Goal: Information Seeking & Learning: Understand process/instructions

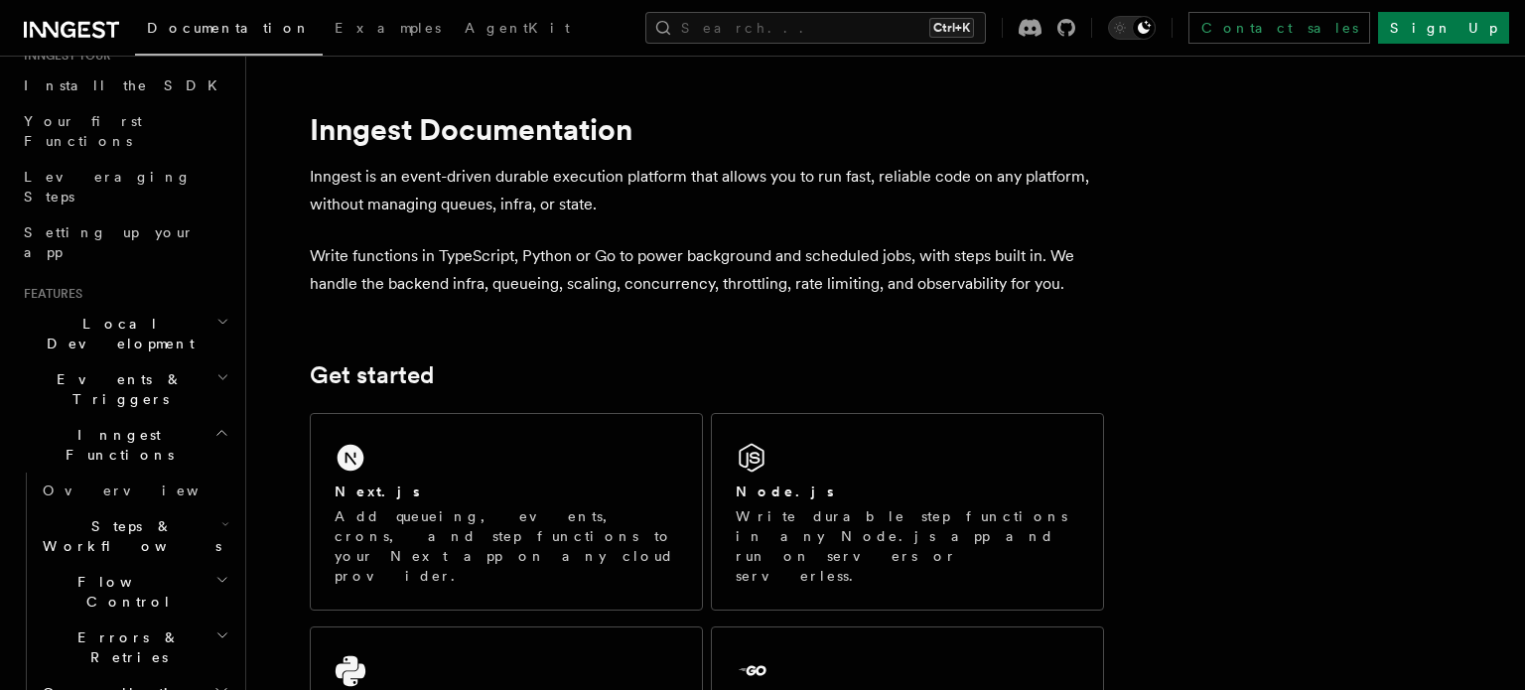
scroll to position [228, 0]
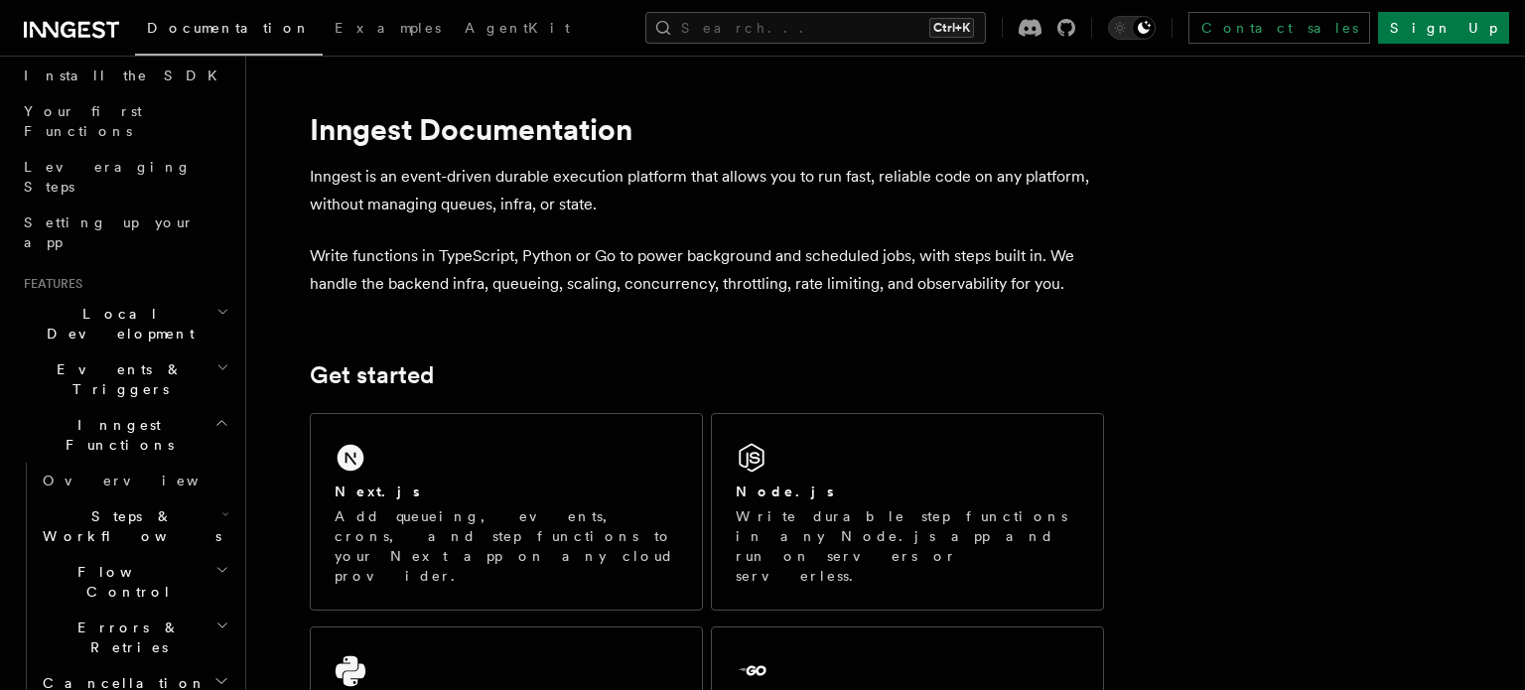
click at [169, 498] on h2 "Steps & Workflows" at bounding box center [134, 526] width 199 height 56
click at [130, 554] on link "Overview" at bounding box center [144, 572] width 180 height 36
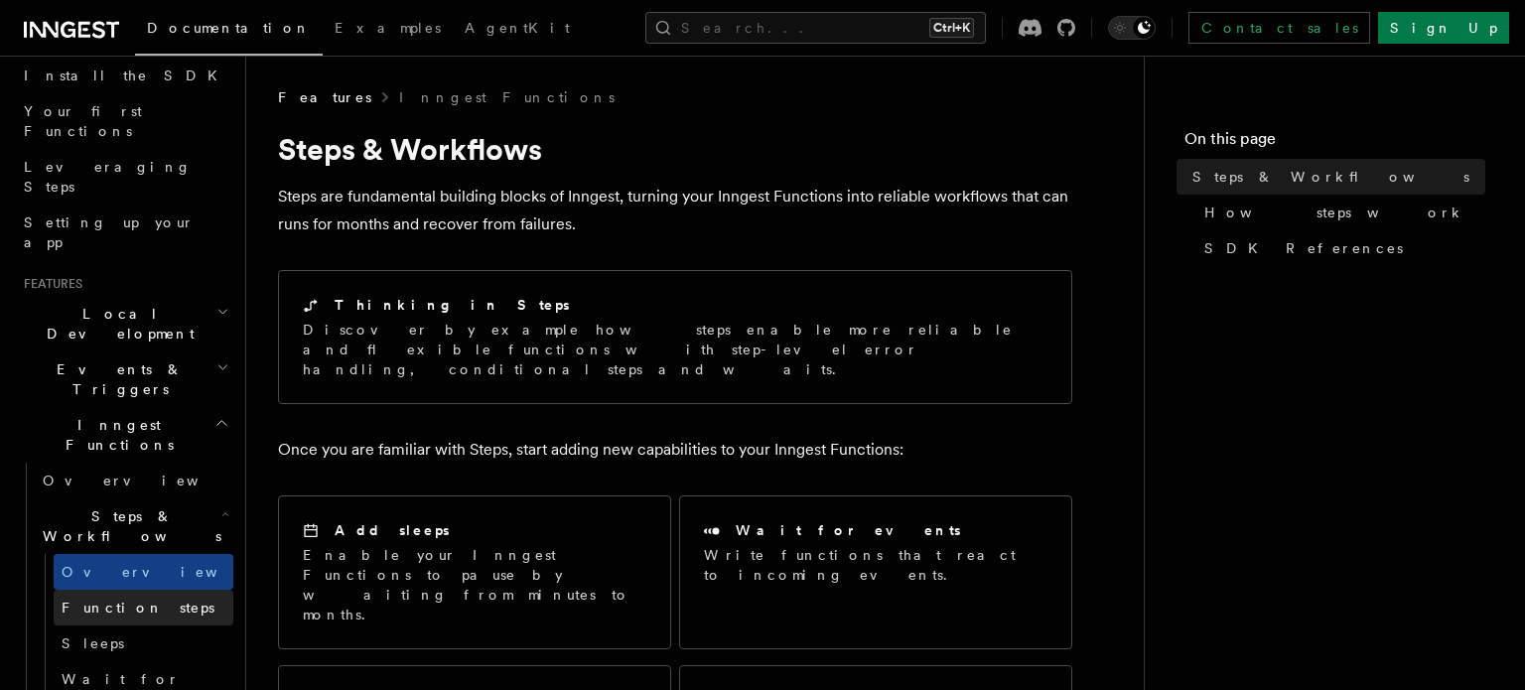
click at [148, 600] on span "Function steps" at bounding box center [138, 608] width 153 height 16
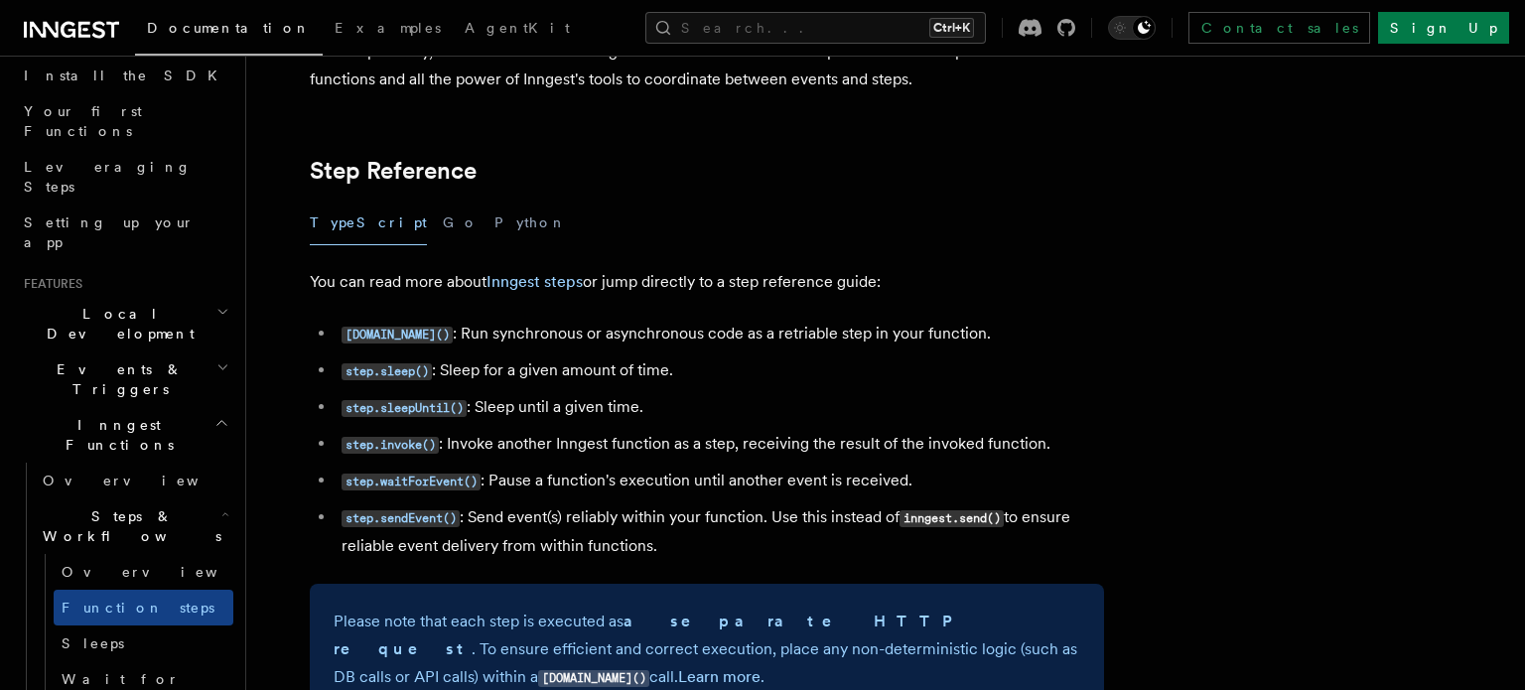
scroll to position [3545, 0]
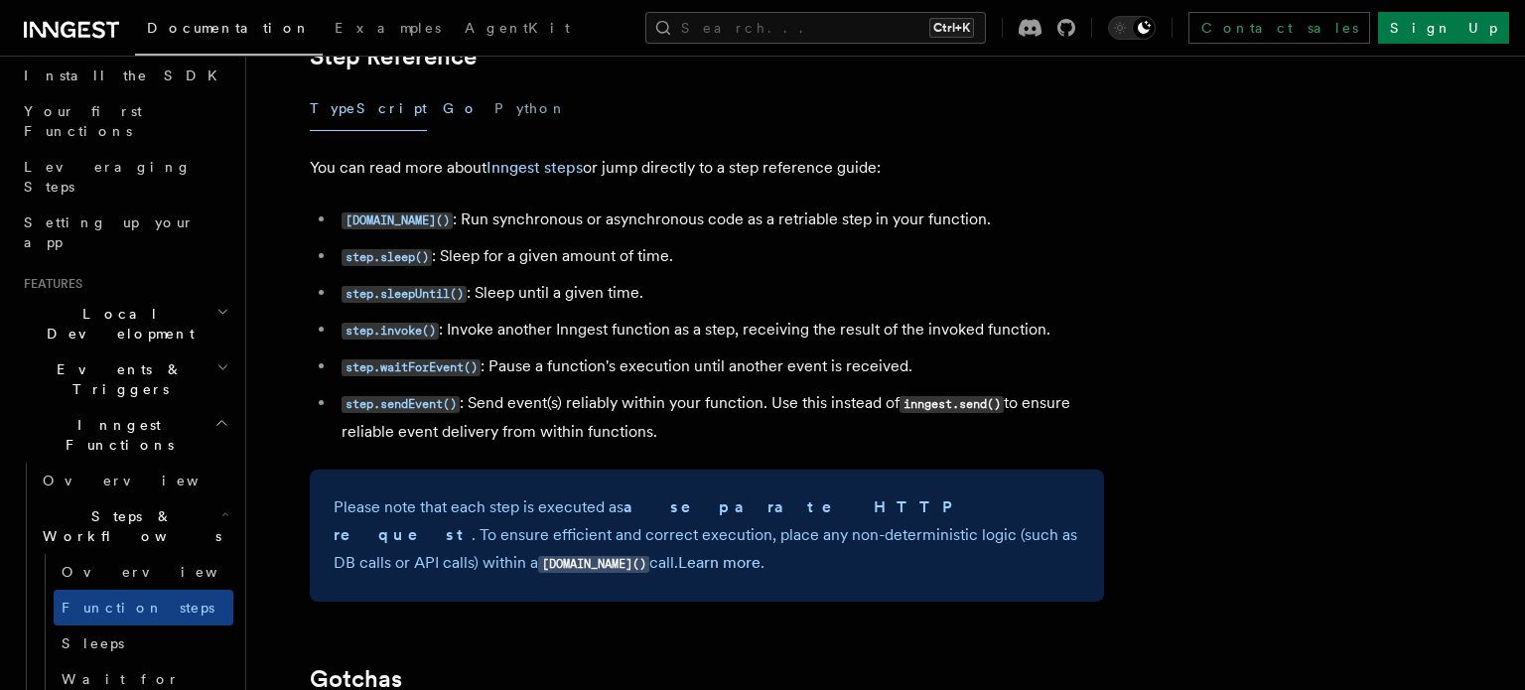
click at [443, 117] on button "Go" at bounding box center [461, 108] width 36 height 45
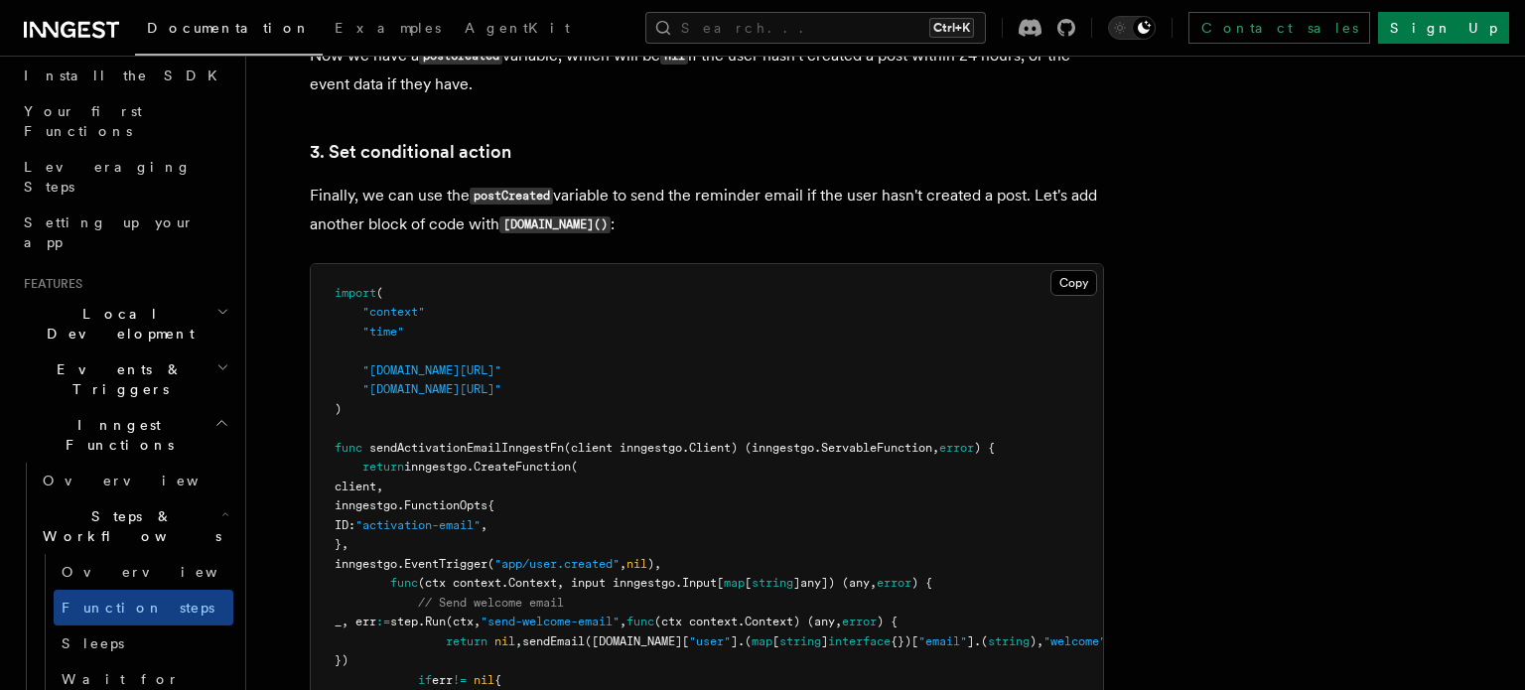
scroll to position [5035, 0]
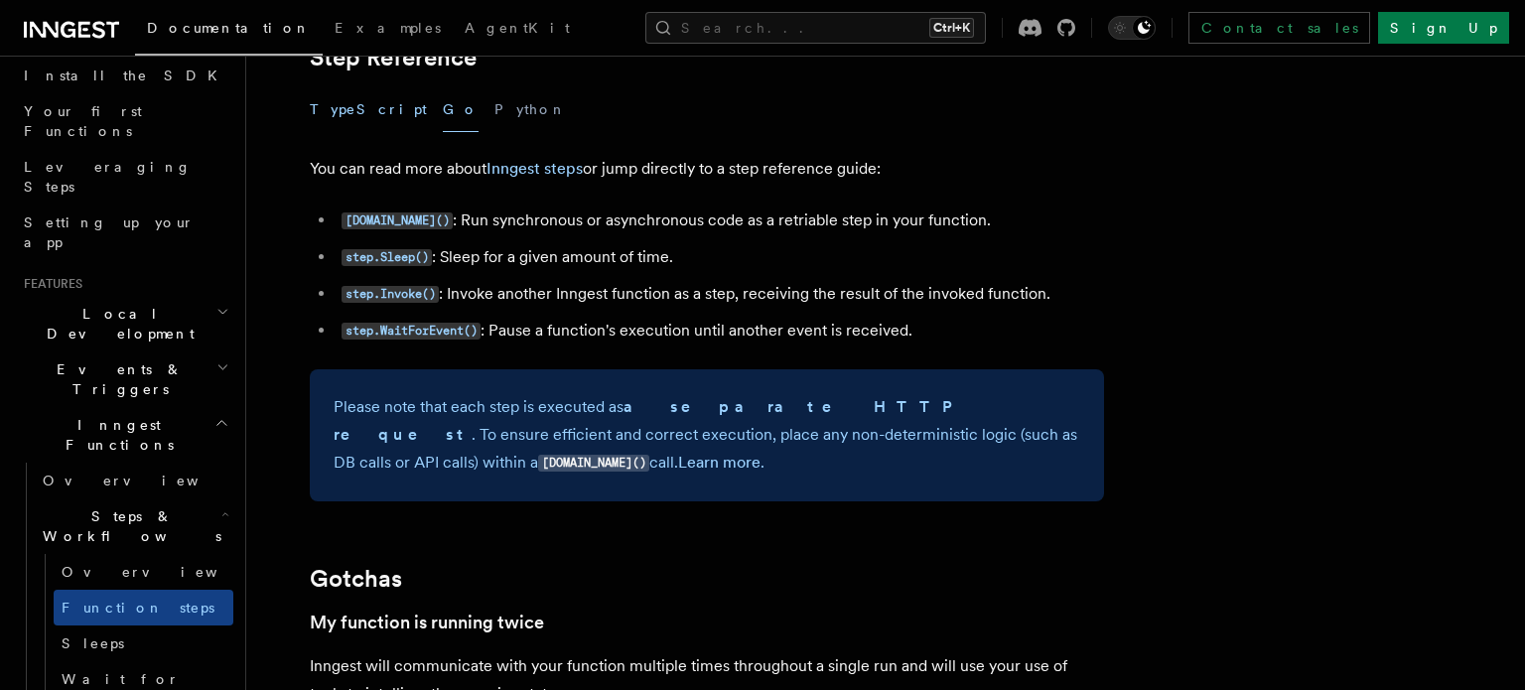
click at [357, 121] on button "TypeScript" at bounding box center [368, 109] width 117 height 45
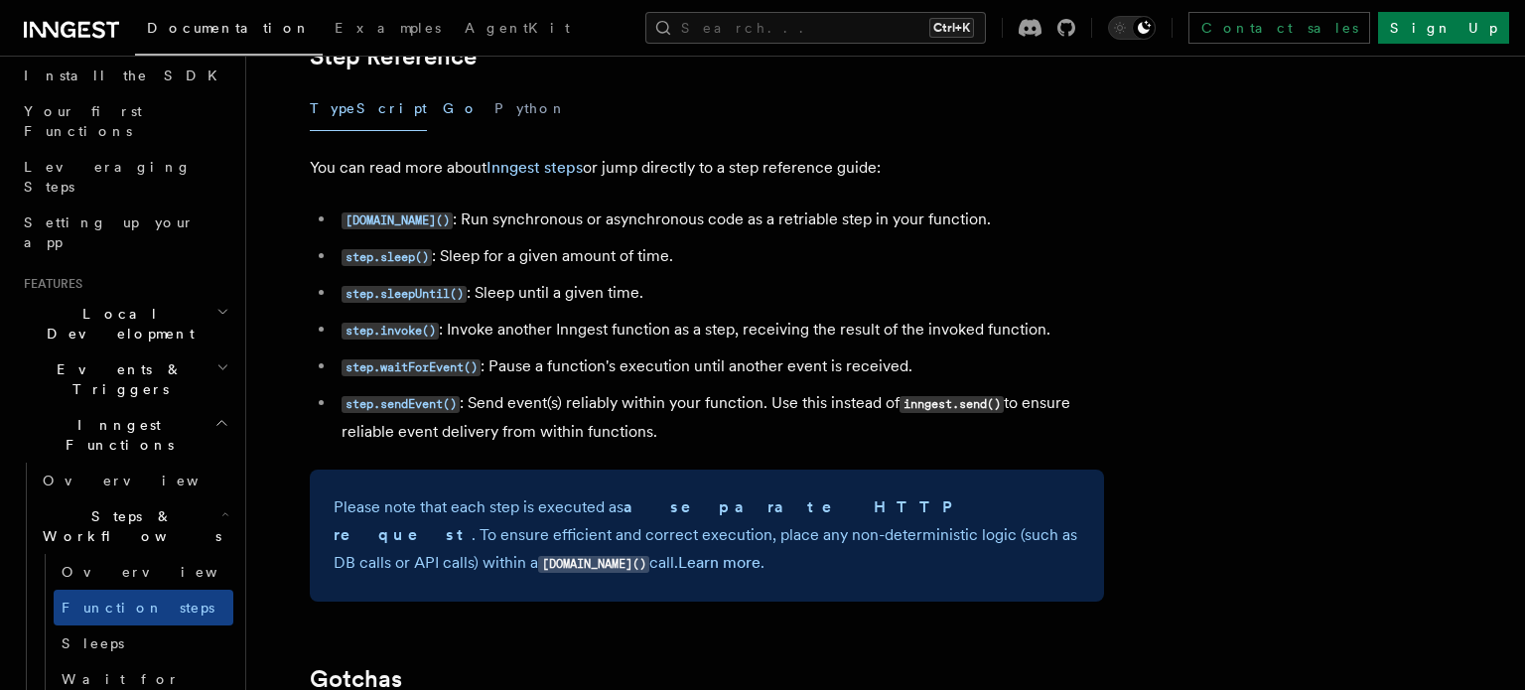
click at [443, 121] on button "Go" at bounding box center [461, 108] width 36 height 45
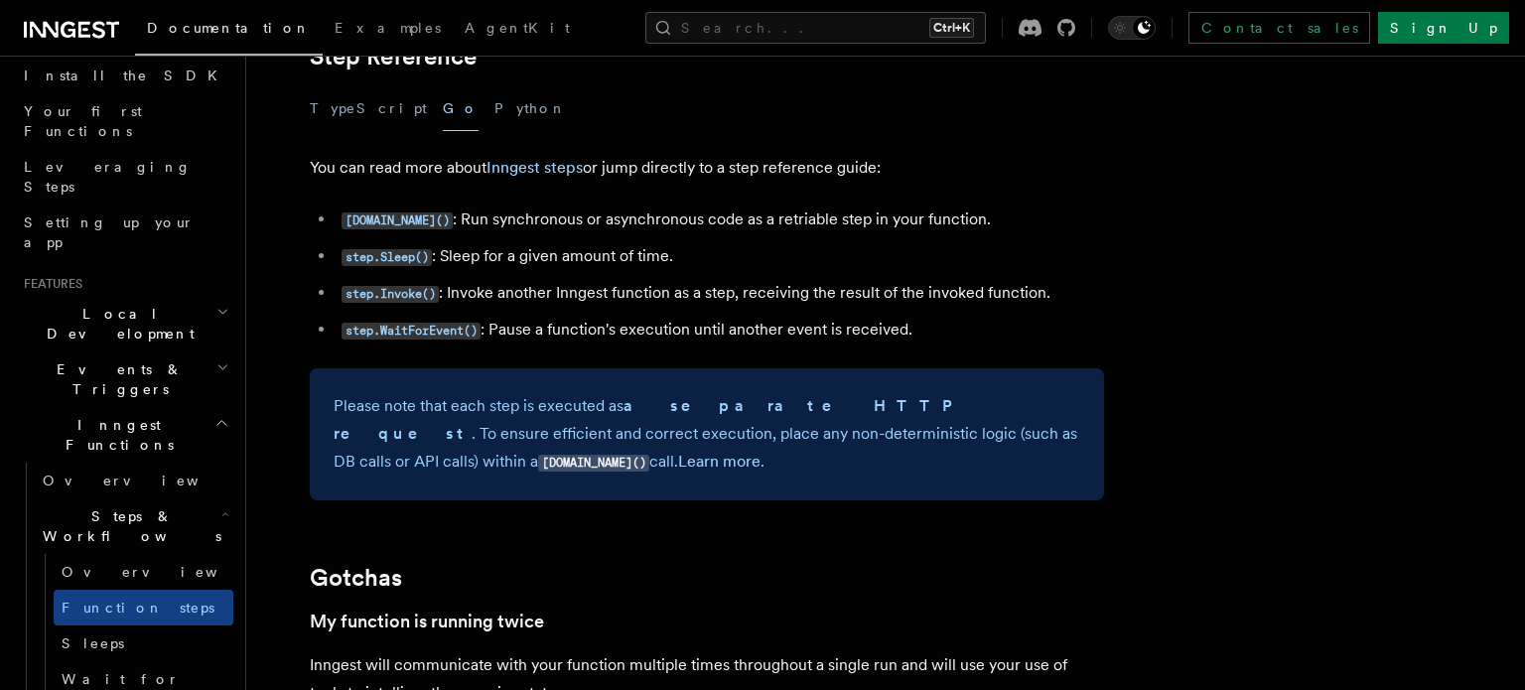
scroll to position [5035, 0]
click at [351, 119] on button "TypeScript" at bounding box center [368, 109] width 117 height 45
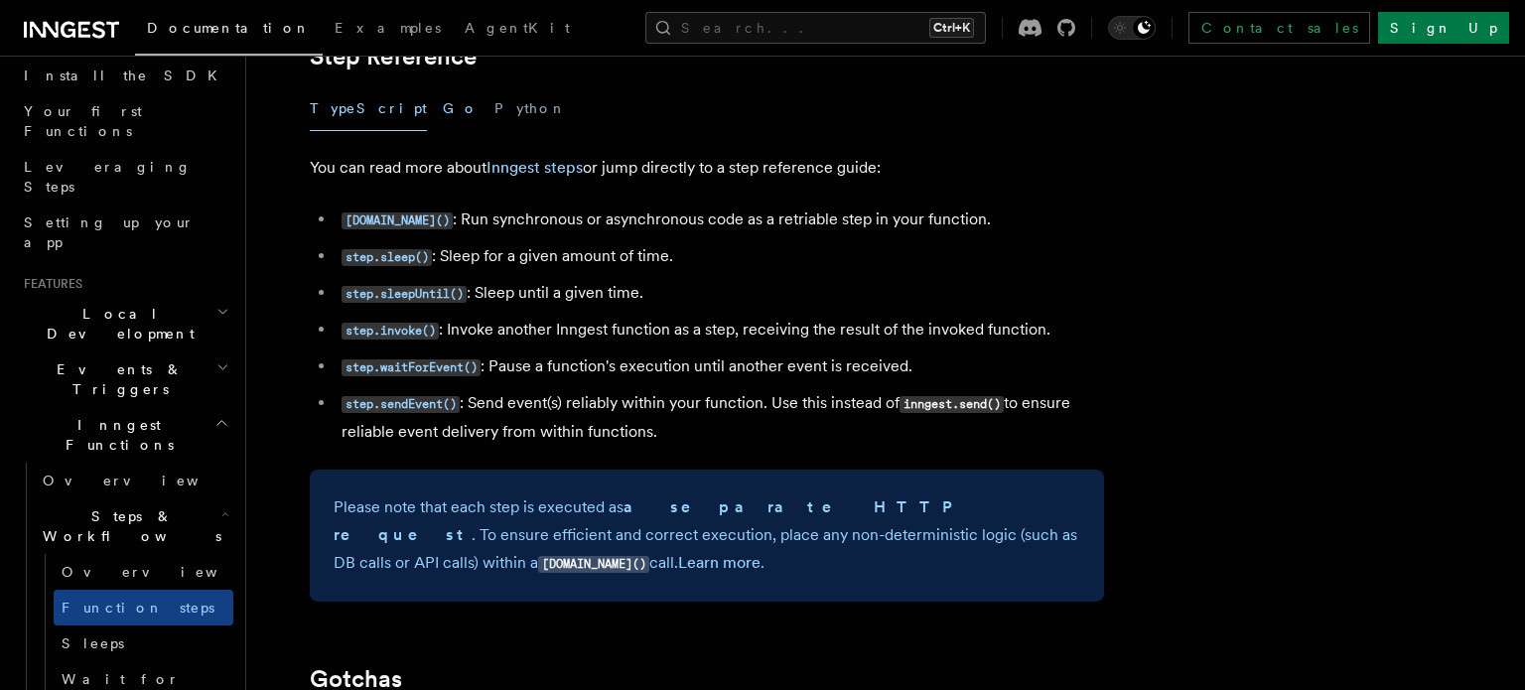
click at [443, 121] on button "Go" at bounding box center [461, 108] width 36 height 45
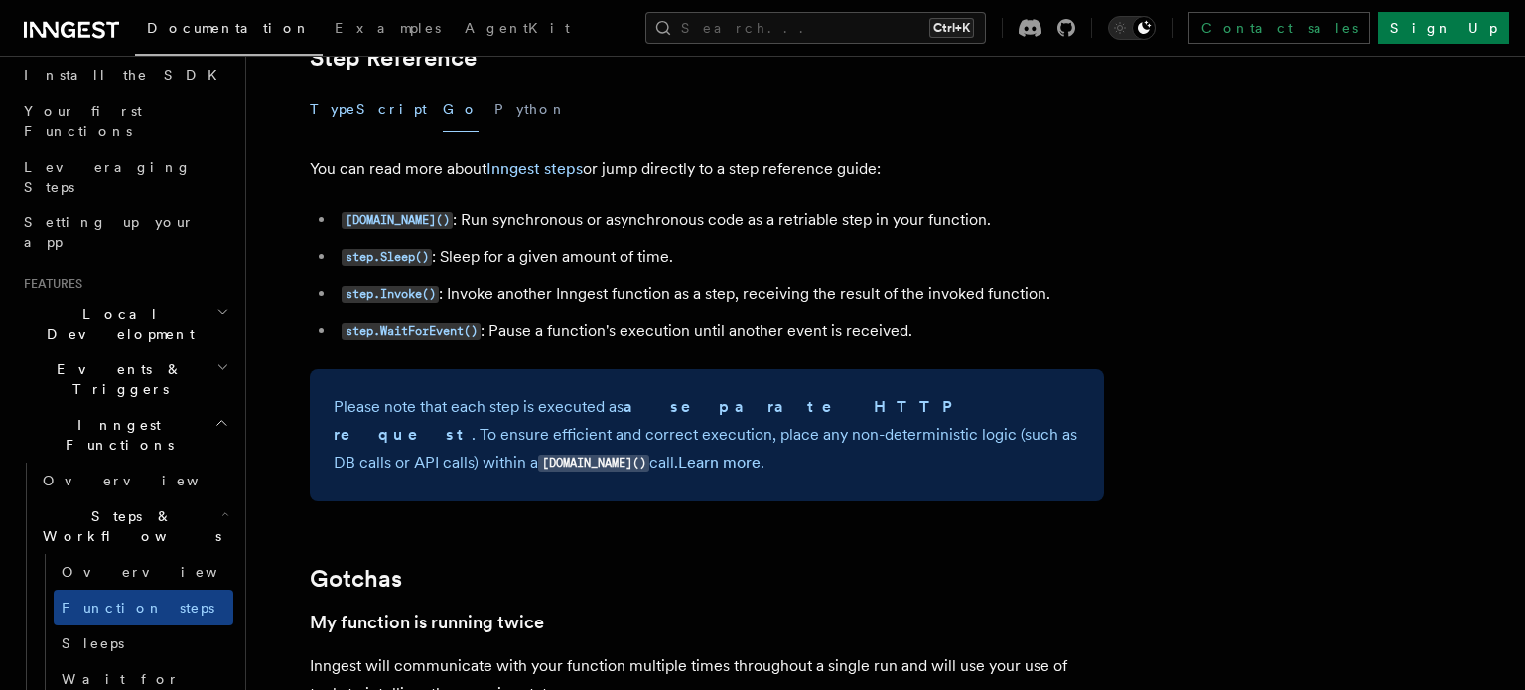
click at [356, 121] on button "TypeScript" at bounding box center [368, 109] width 117 height 45
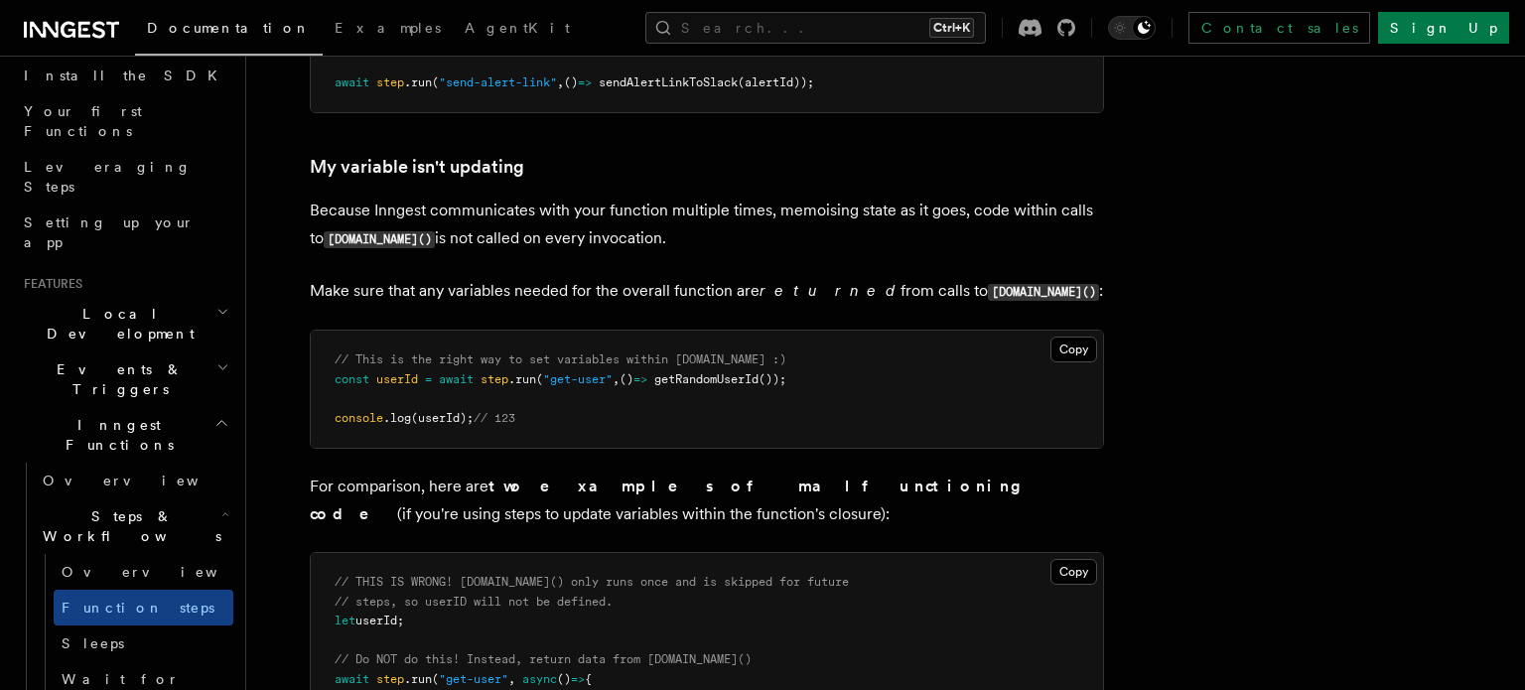
scroll to position [3545, 0]
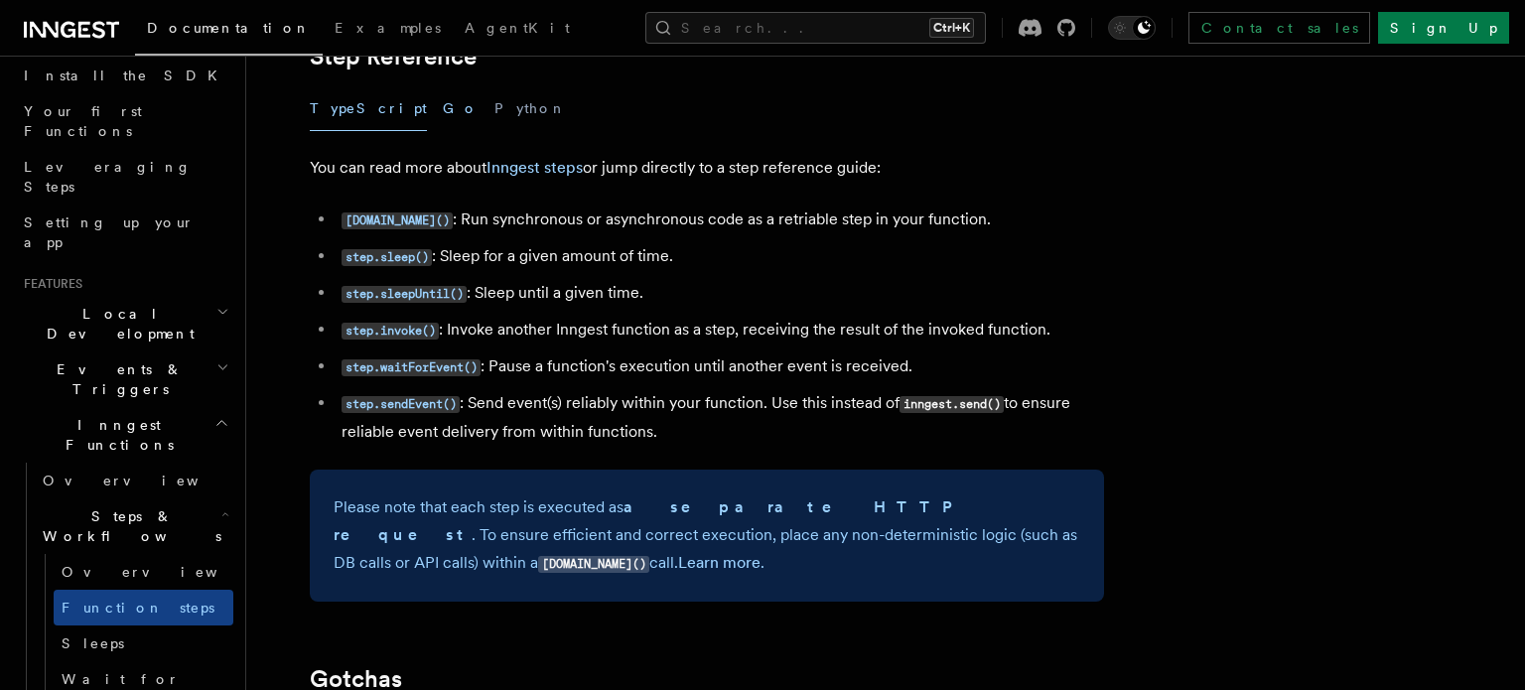
click at [443, 123] on button "Go" at bounding box center [461, 108] width 36 height 45
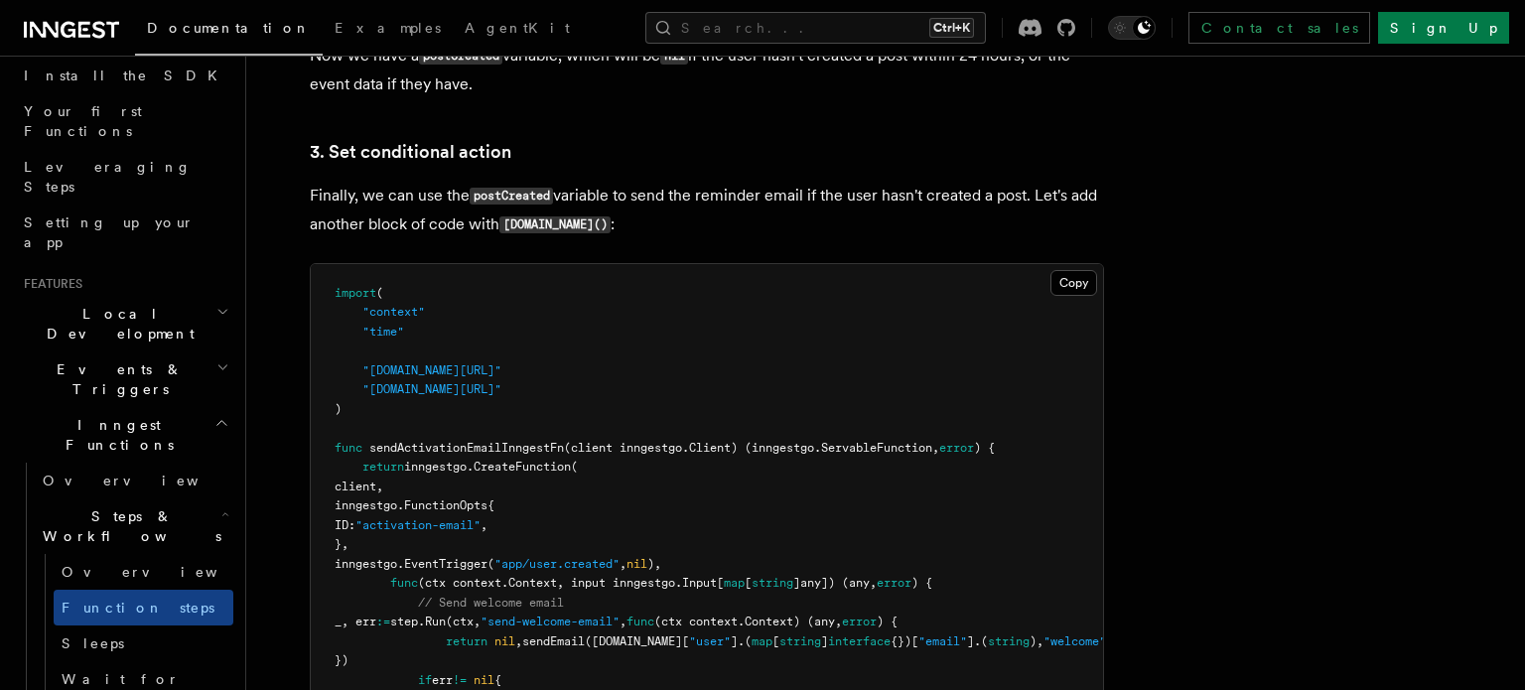
scroll to position [5035, 0]
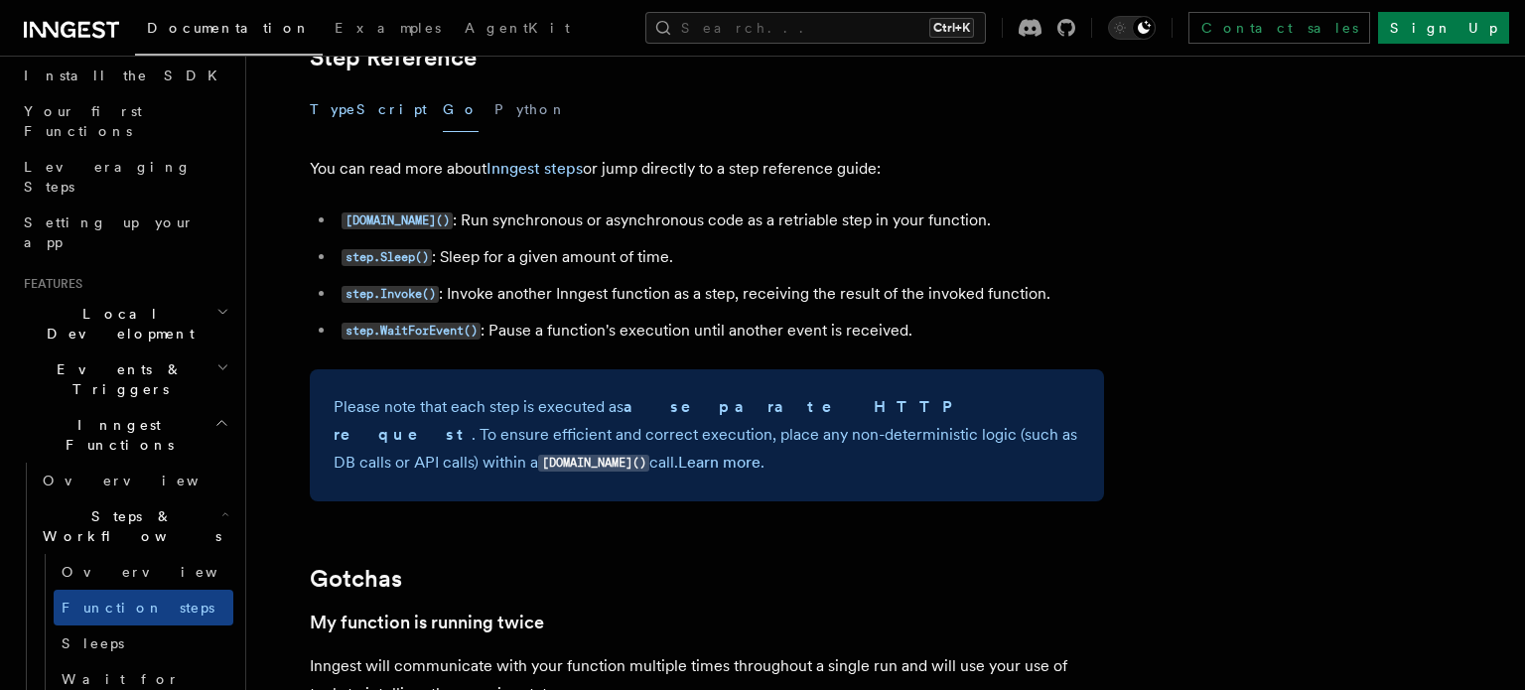
click at [362, 125] on button "TypeScript" at bounding box center [368, 109] width 117 height 45
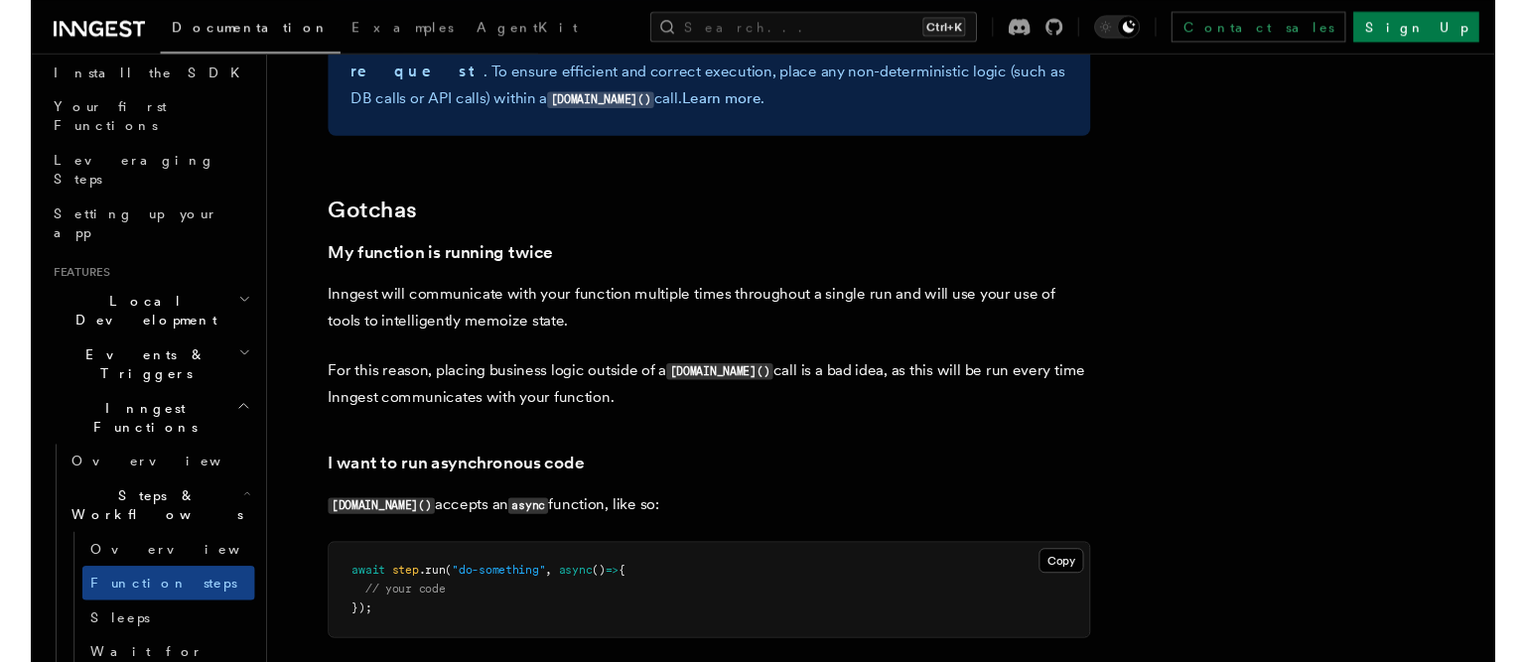
scroll to position [4116, 0]
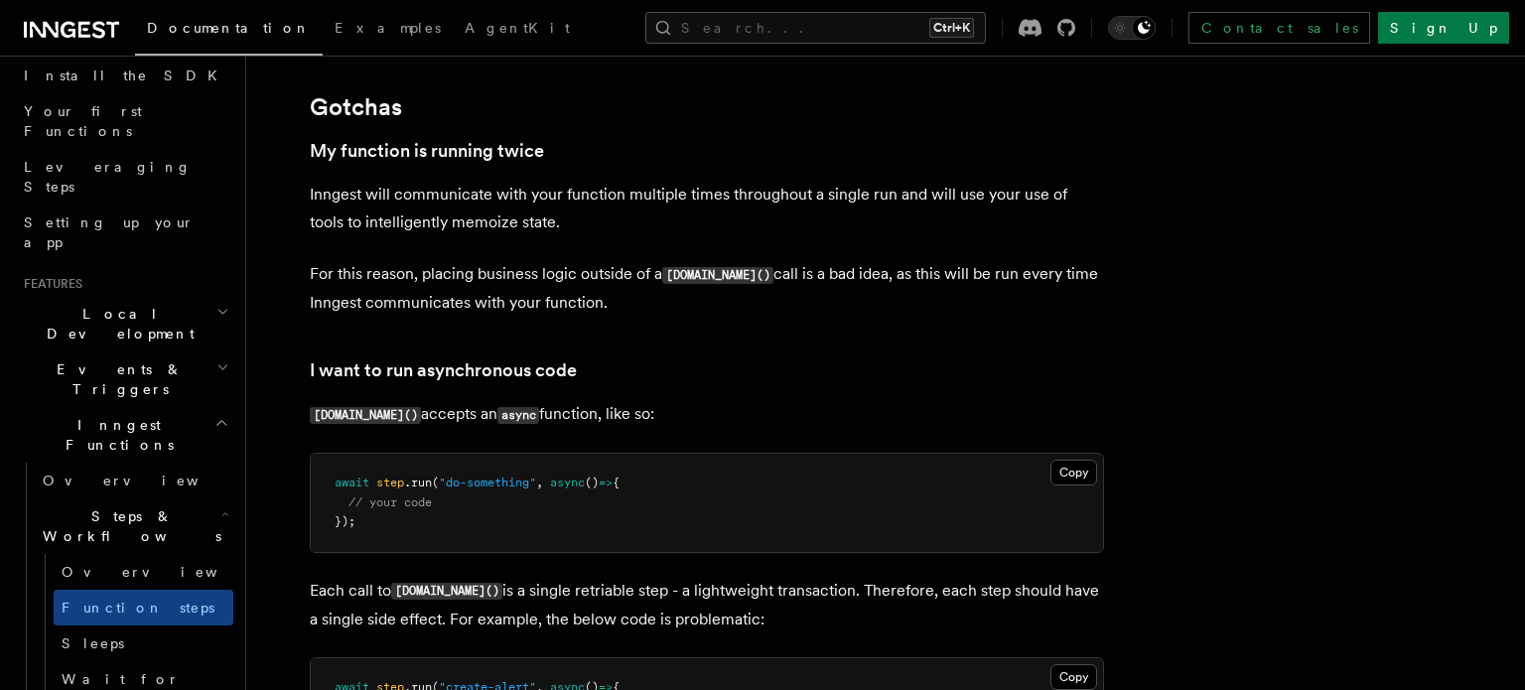
drag, startPoint x: 655, startPoint y: 240, endPoint x: 634, endPoint y: 236, distance: 21.2
drag, startPoint x: 612, startPoint y: 229, endPoint x: 592, endPoint y: 228, distance: 20.9
click at [592, 228] on p "Inngest will communicate with your function multiple times throughout a single …" at bounding box center [707, 209] width 794 height 56
click at [584, 228] on p "Inngest will communicate with your function multiple times throughout a single …" at bounding box center [707, 209] width 794 height 56
click at [568, 229] on p "Inngest will communicate with your function multiple times throughout a single …" at bounding box center [707, 209] width 794 height 56
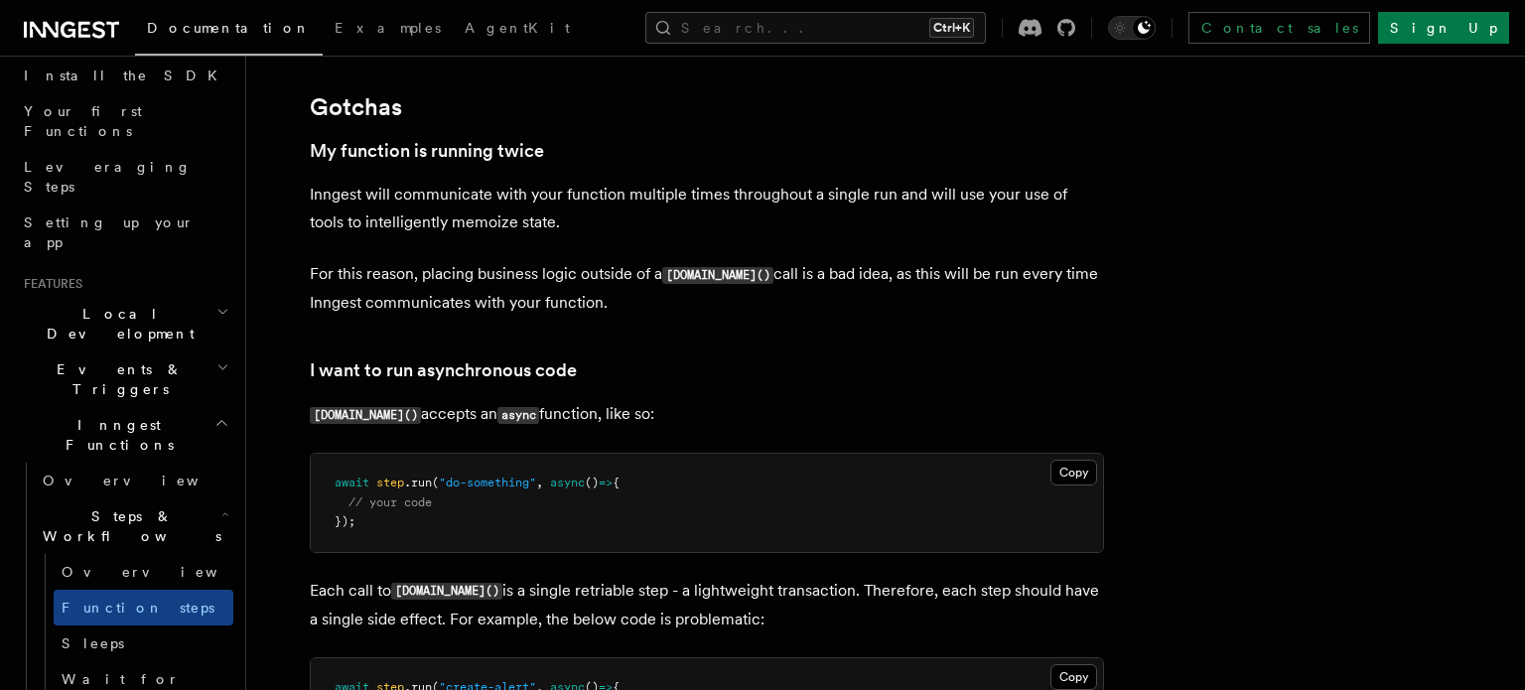
click at [550, 229] on p "Inngest will communicate with your function multiple times throughout a single …" at bounding box center [707, 209] width 794 height 56
